Goal: Register for event/course

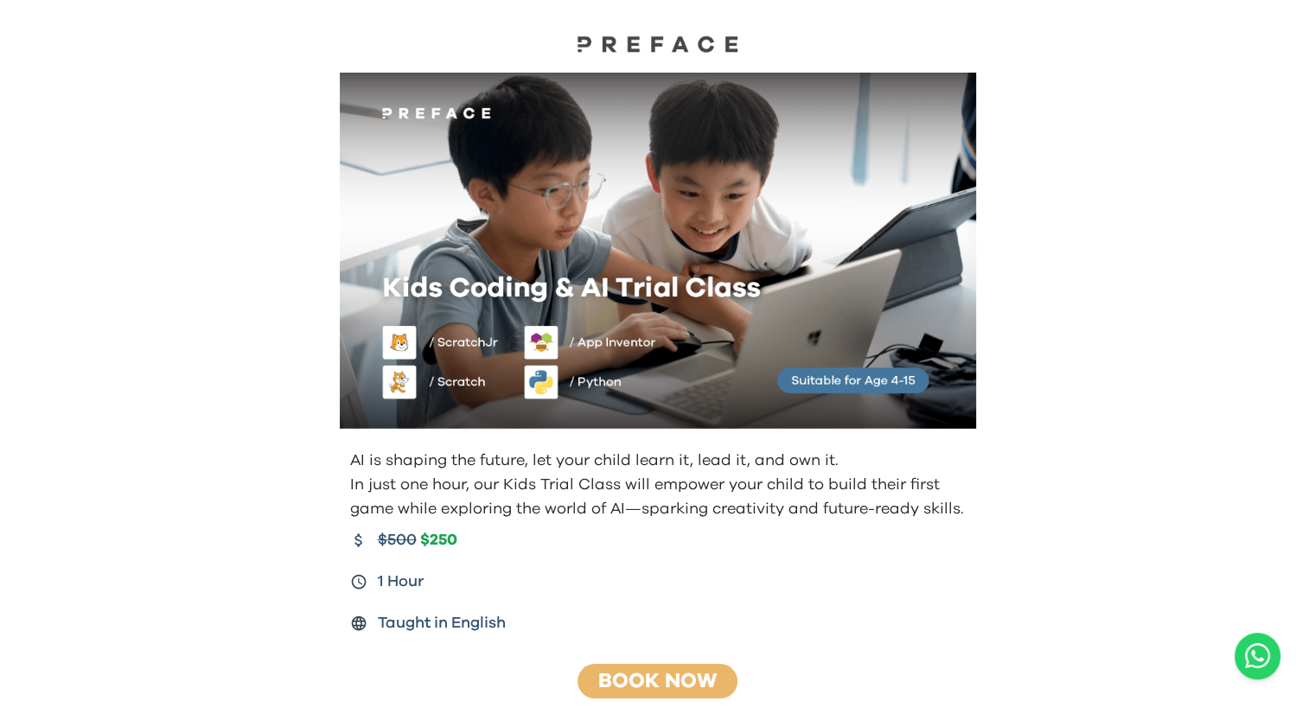
click at [26, 9] on div at bounding box center [657, 29] width 1315 height 59
drag, startPoint x: 27, startPoint y: 4, endPoint x: 21, endPoint y: -3, distance: 9.9
click at [21, 0] on html "AI is shaping the future, let your child learn it, lead it, and own it. In just…" at bounding box center [657, 431] width 1315 height 863
